Goal: Check status: Check status

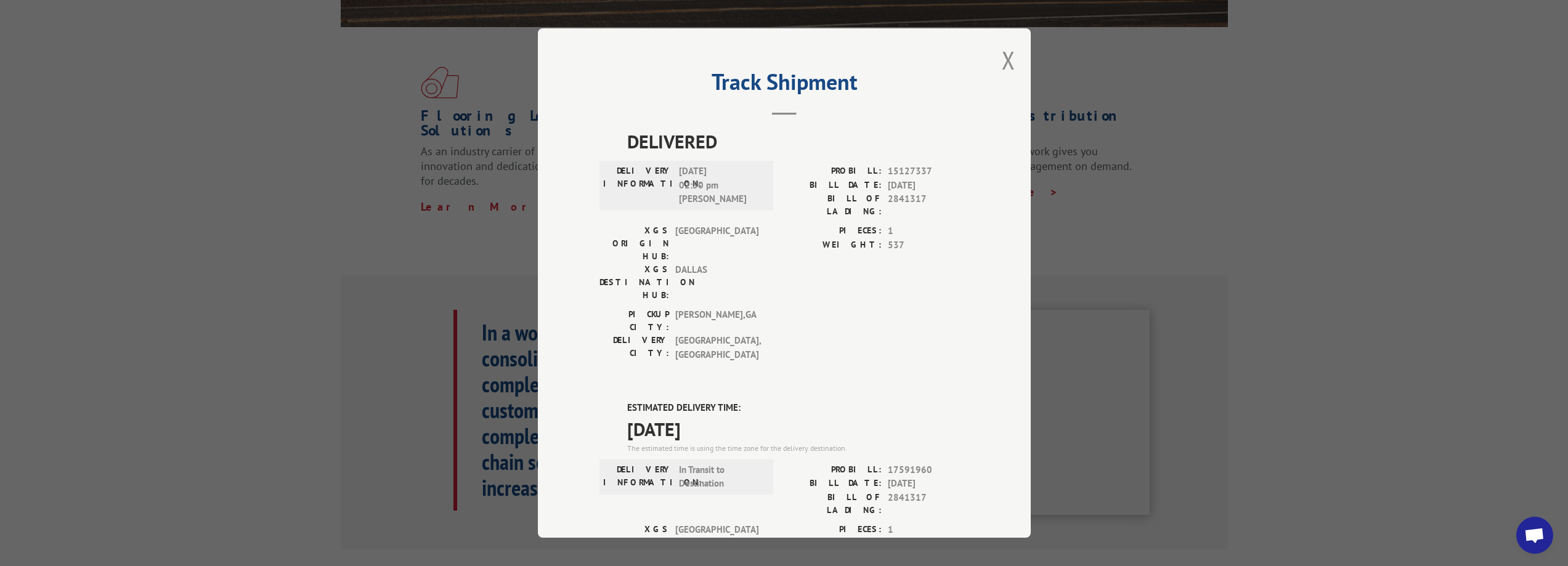
scroll to position [123, 0]
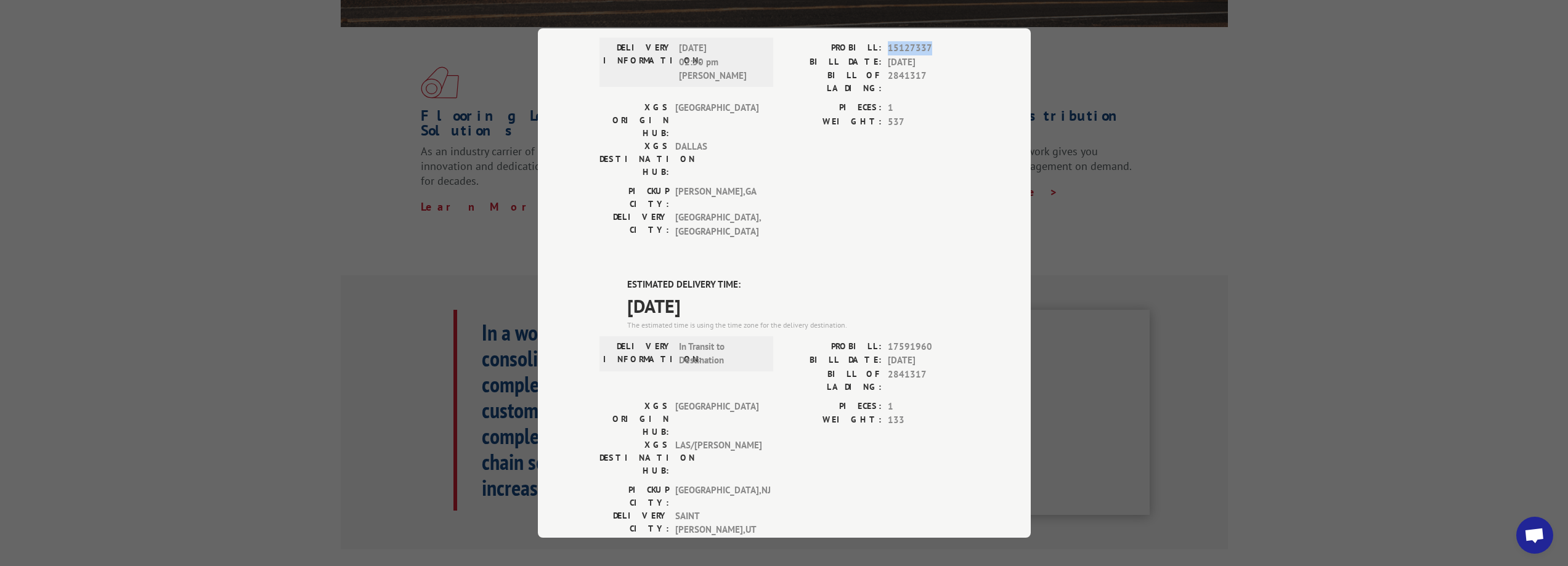
drag, startPoint x: 923, startPoint y: 43, endPoint x: 882, endPoint y: 46, distance: 41.1
click at [882, 46] on div "PROBILL: 15127337" at bounding box center [876, 49] width 185 height 14
copy span "15127337"
click at [287, 169] on div "Track Shipment DELIVERED DELIVERY INFORMATION: 06/20/2023 02:50 pm DAVID PETERS…" at bounding box center [784, 283] width 1568 height 566
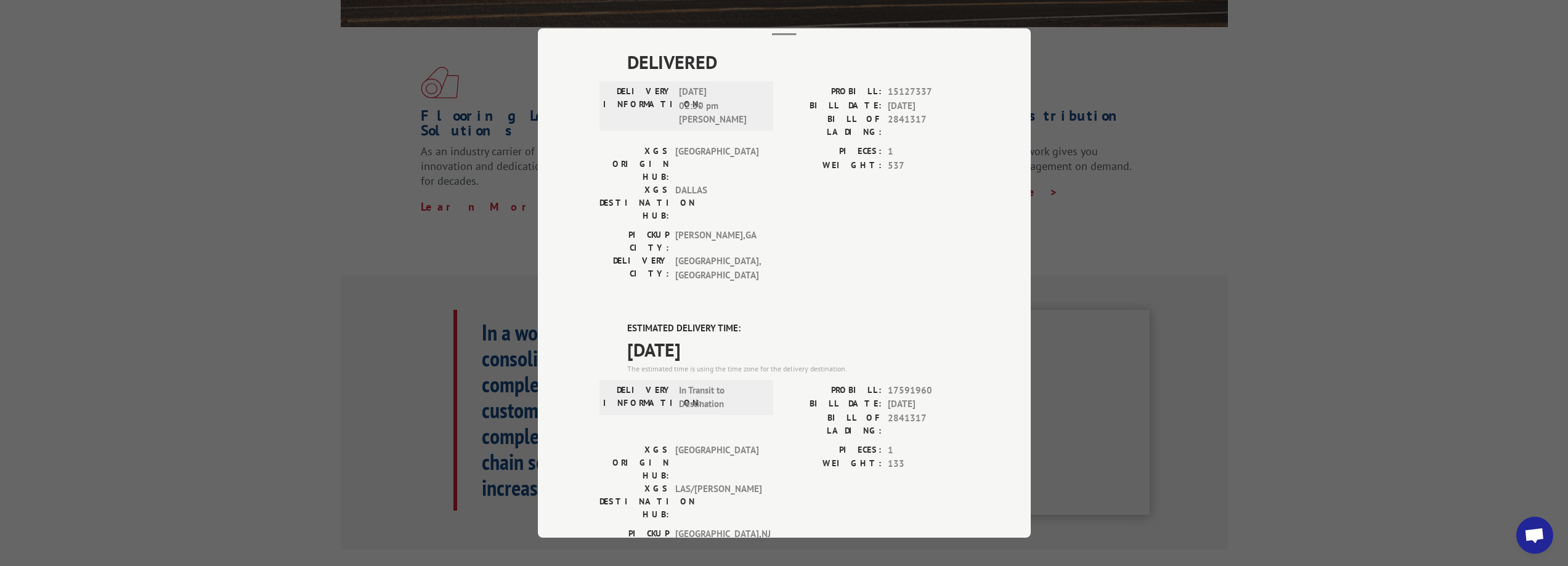
scroll to position [0, 0]
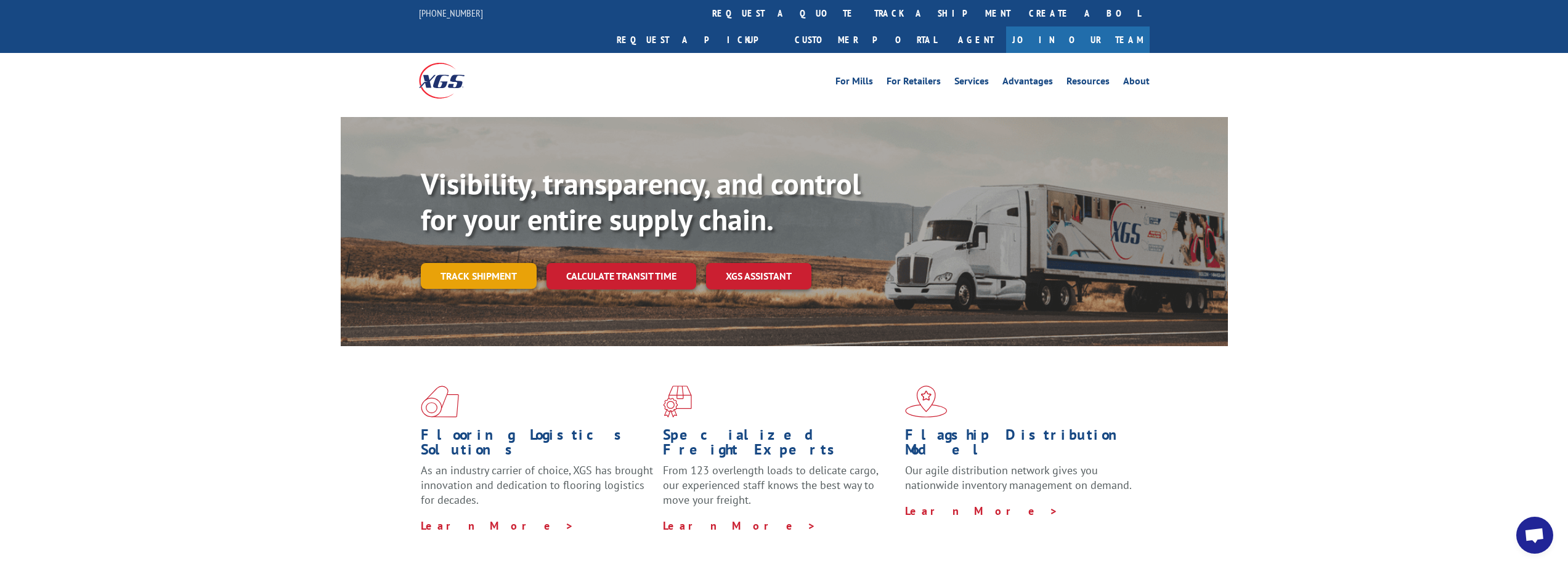
click at [504, 263] on link "Track shipment" at bounding box center [479, 276] width 116 height 26
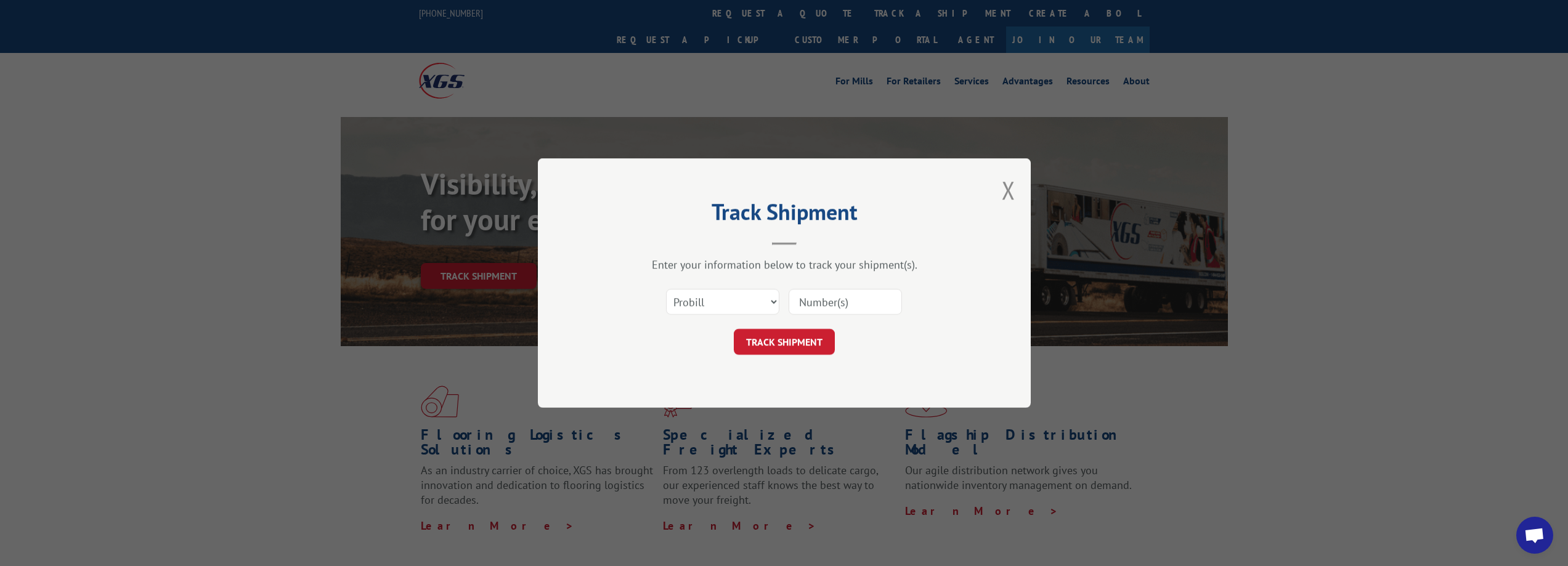
paste input "15127337"
type input "15127337"
click at [784, 346] on button "TRACK SHIPMENT" at bounding box center [784, 342] width 101 height 26
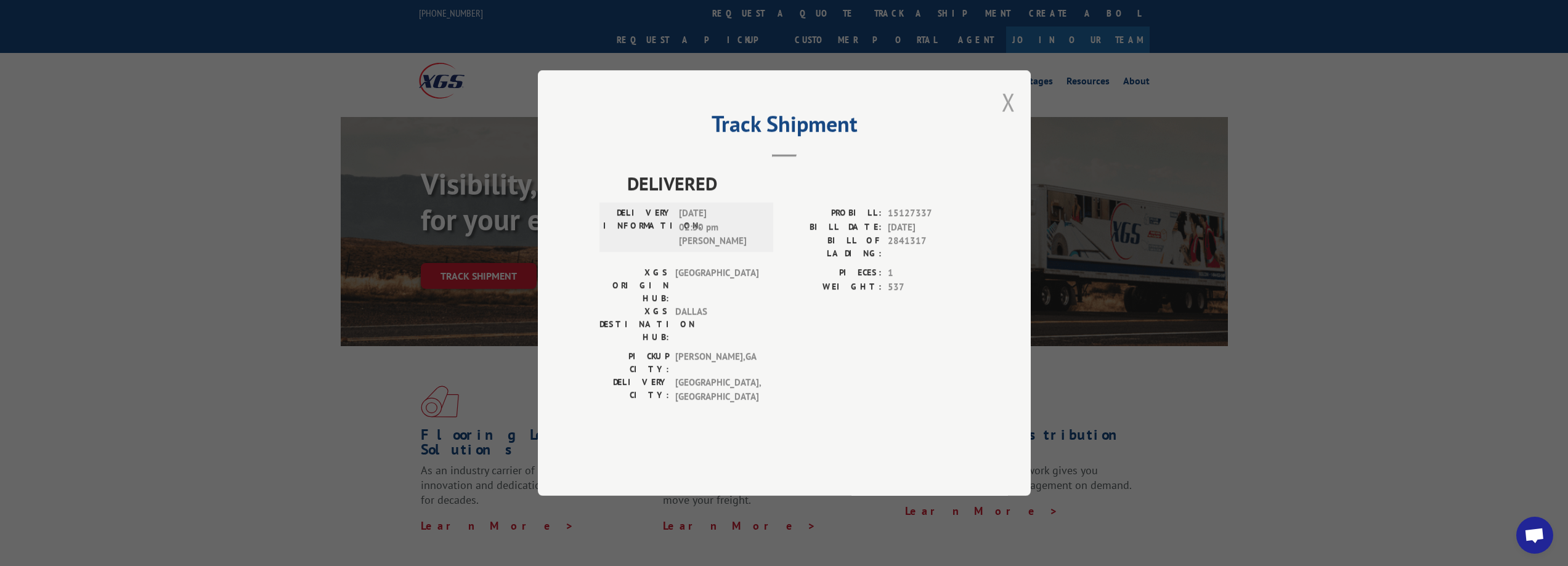
click at [1005, 118] on button "Close modal" at bounding box center [1008, 102] width 14 height 32
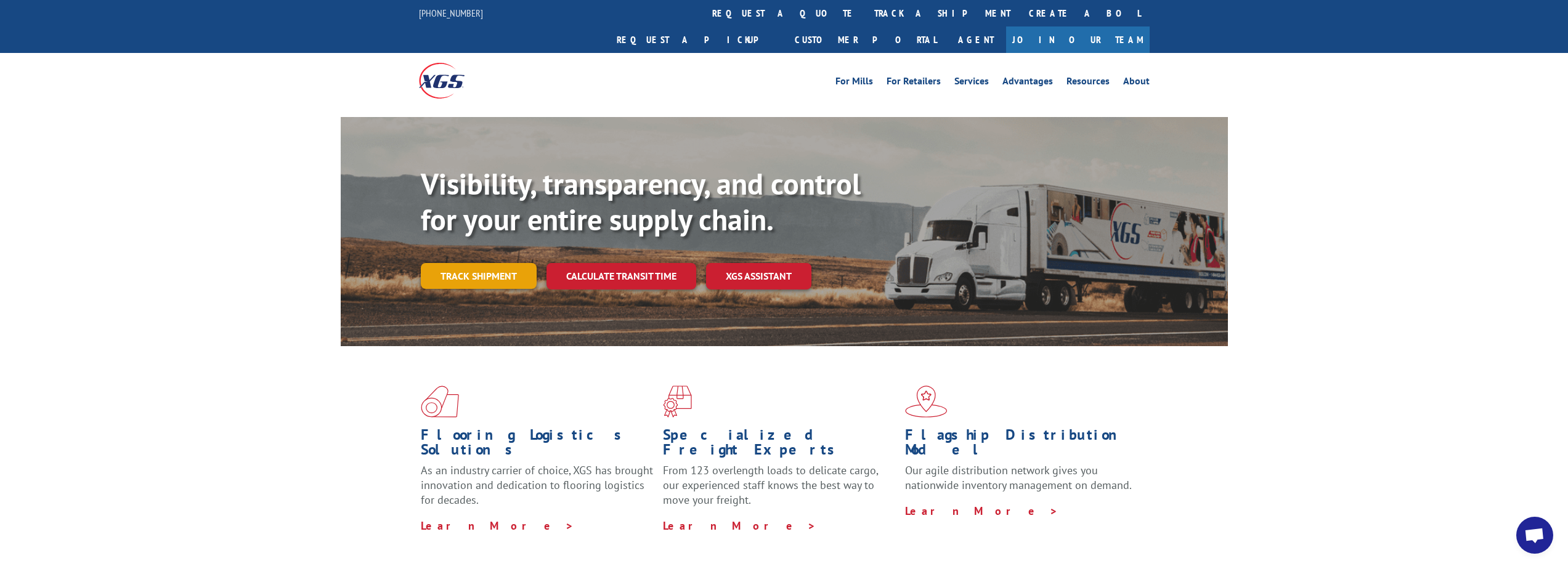
click at [494, 263] on link "Track shipment" at bounding box center [479, 276] width 116 height 26
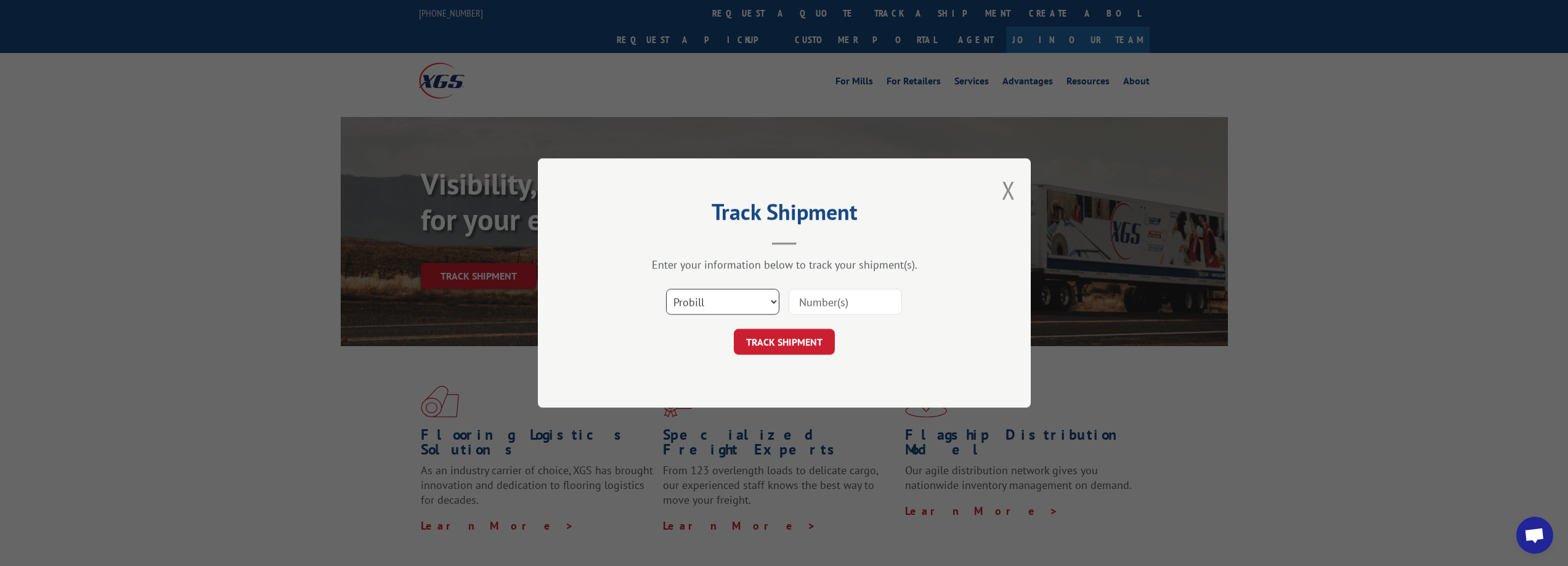
click at [766, 306] on select "Select category... Probill BOL PO" at bounding box center [722, 302] width 113 height 26
select select "bol"
click at [666, 289] on select "Select category... Probill BOL PO" at bounding box center [722, 302] width 113 height 26
click at [821, 300] on input at bounding box center [845, 302] width 113 height 26
type input "2841317"
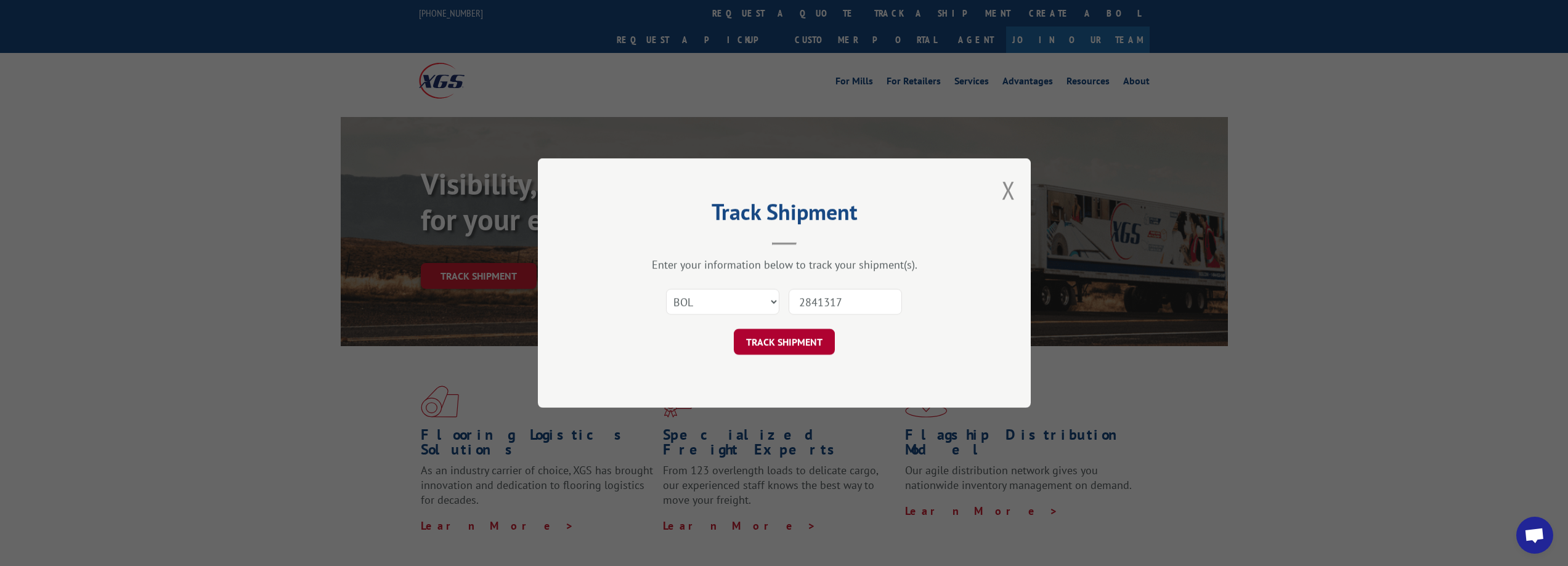
click at [784, 336] on button "TRACK SHIPMENT" at bounding box center [784, 342] width 101 height 26
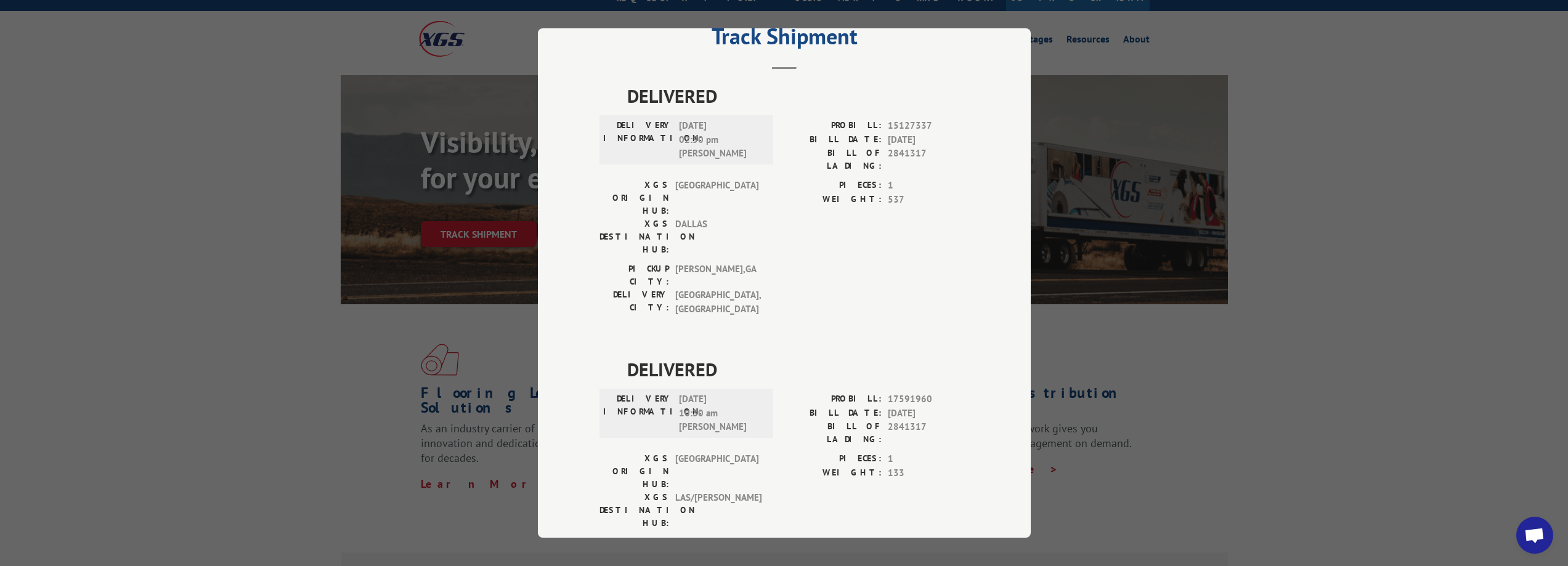
scroll to position [61, 0]
